Goal: Task Accomplishment & Management: Use online tool/utility

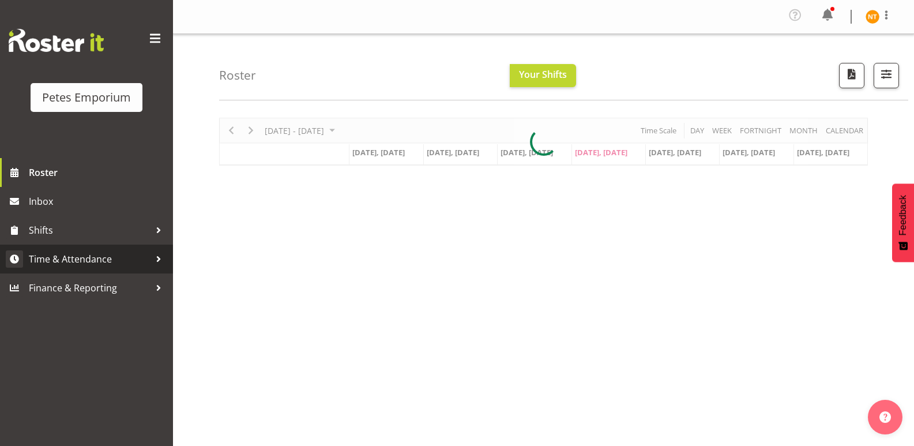
click at [65, 256] on span "Time & Attendance" at bounding box center [89, 258] width 121 height 17
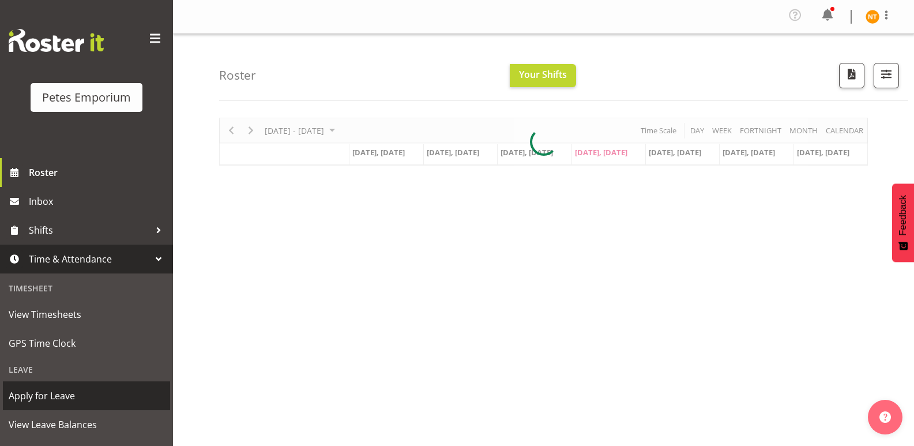
click at [42, 394] on span "Apply for Leave" at bounding box center [87, 395] width 156 height 17
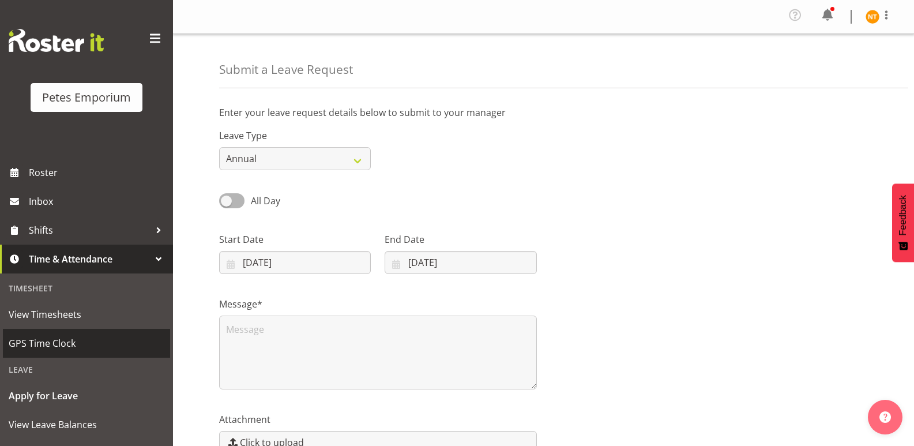
click at [40, 340] on span "GPS Time Clock" at bounding box center [87, 343] width 156 height 17
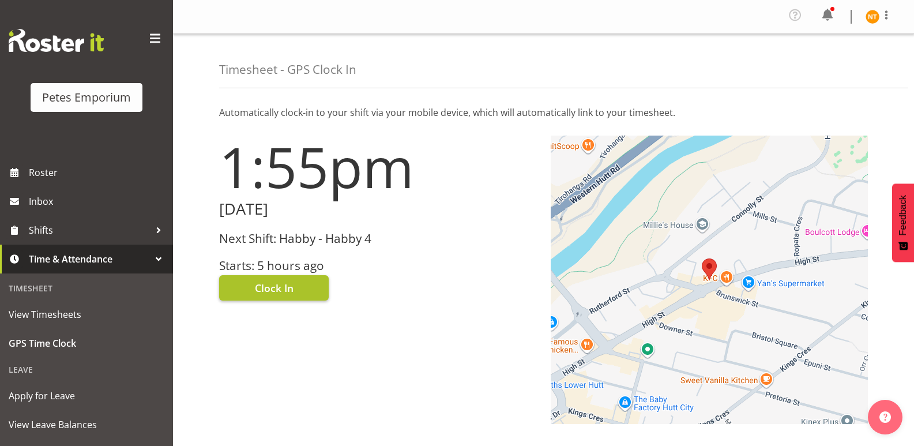
click at [277, 288] on span "Clock In" at bounding box center [274, 287] width 39 height 15
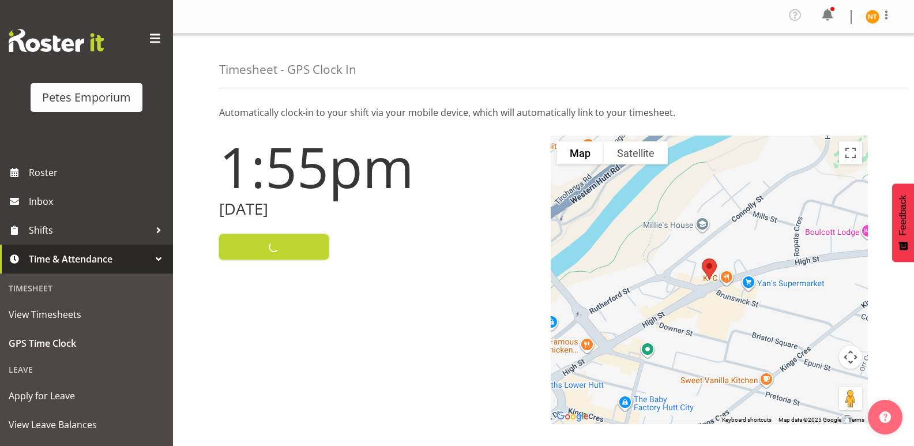
click at [868, 18] on img at bounding box center [873, 17] width 14 height 14
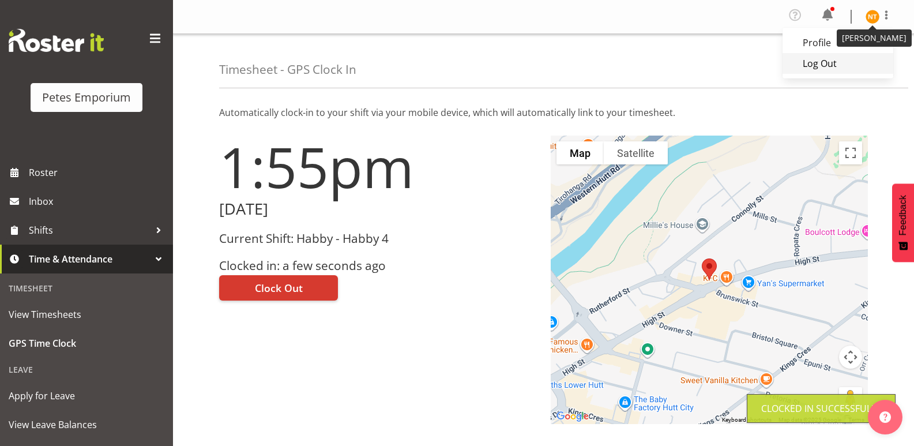
click at [828, 64] on link "Log Out" at bounding box center [838, 63] width 111 height 21
